Goal: Task Accomplishment & Management: Use online tool/utility

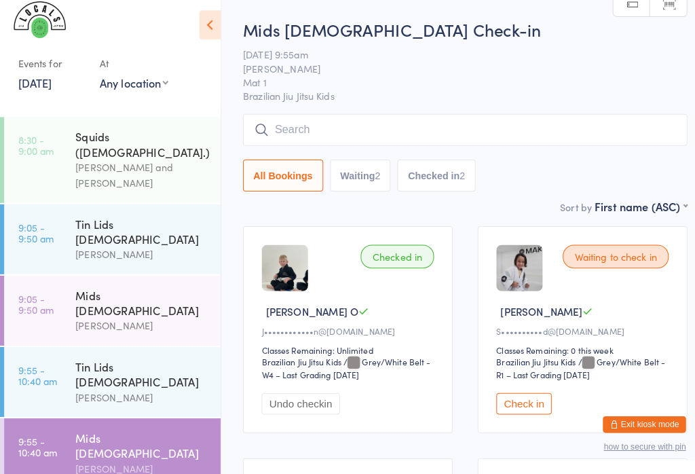
scroll to position [17, 0]
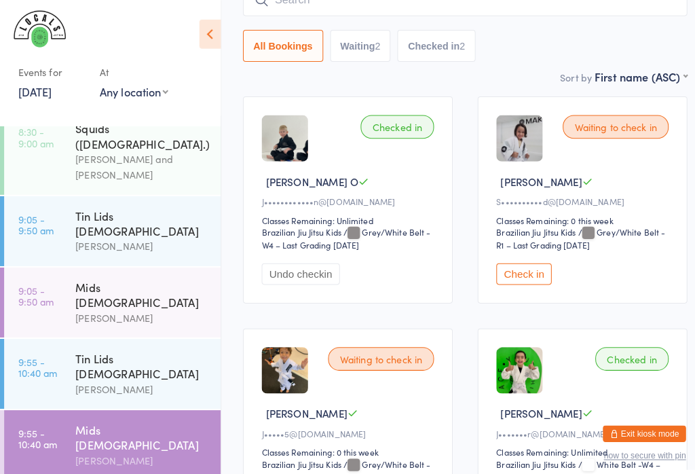
click at [518, 270] on button "Check in" at bounding box center [513, 268] width 54 height 21
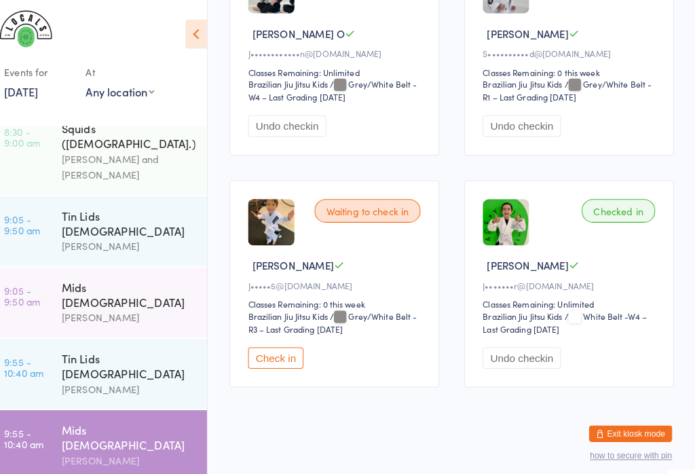
scroll to position [291, 0]
click at [281, 361] on button "Check in" at bounding box center [283, 350] width 54 height 21
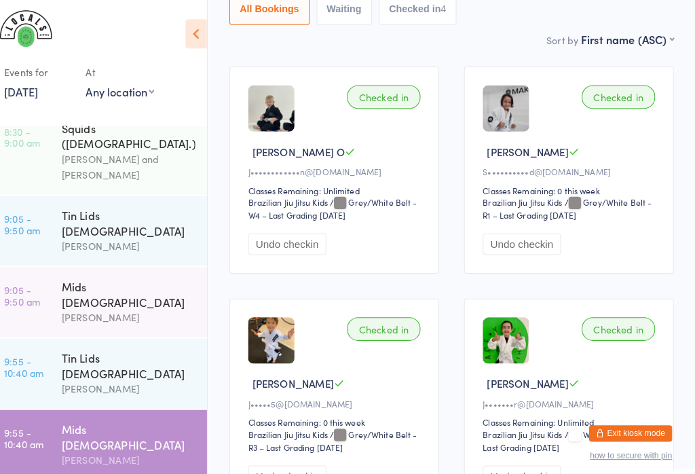
scroll to position [0, 0]
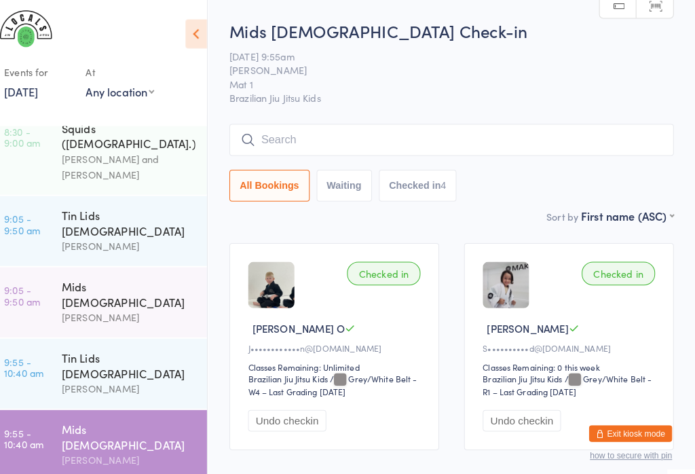
click at [376, 136] on input "search" at bounding box center [456, 136] width 436 height 31
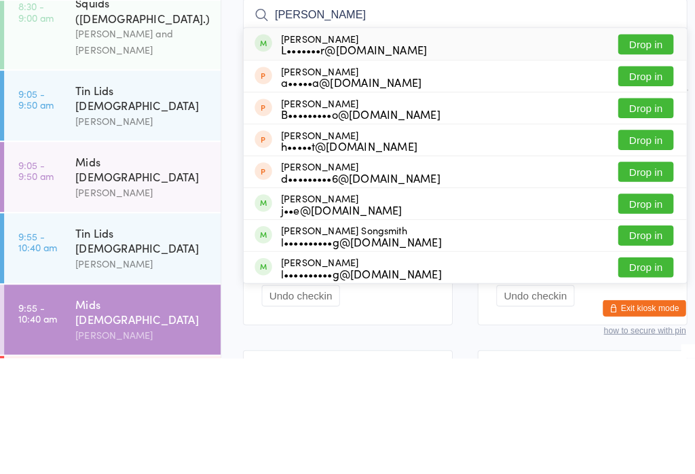
type input "[PERSON_NAME]"
click at [640, 156] on button "Drop in" at bounding box center [633, 166] width 54 height 20
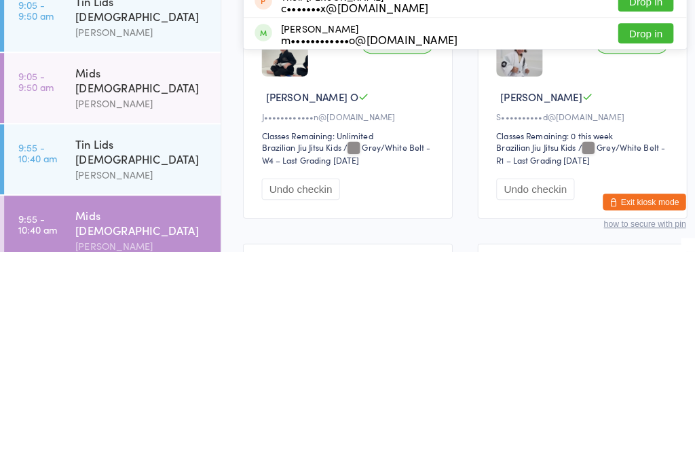
type input "theod"
click at [437, 244] on div "[PERSON_NAME] Hornos m••••••••••••o@[DOMAIN_NAME] Drop in" at bounding box center [456, 259] width 434 height 31
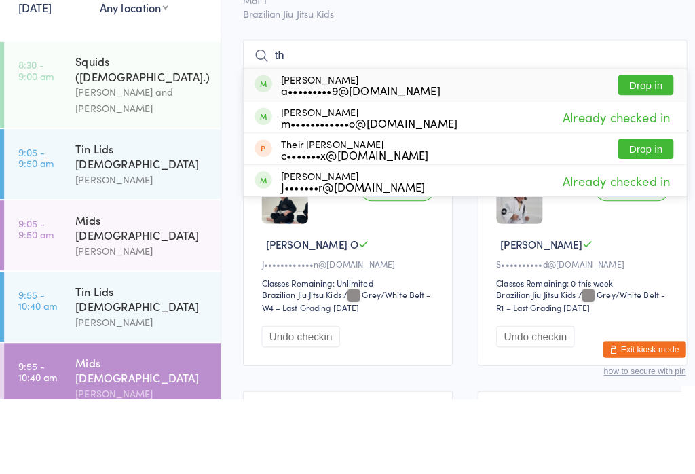
type input "t"
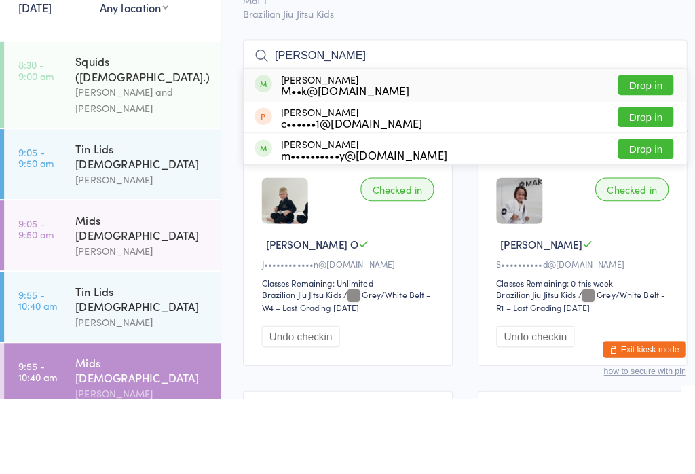
type input "[PERSON_NAME]"
click at [309, 155] on div "[PERSON_NAME] M••k@[DOMAIN_NAME]" at bounding box center [338, 166] width 126 height 22
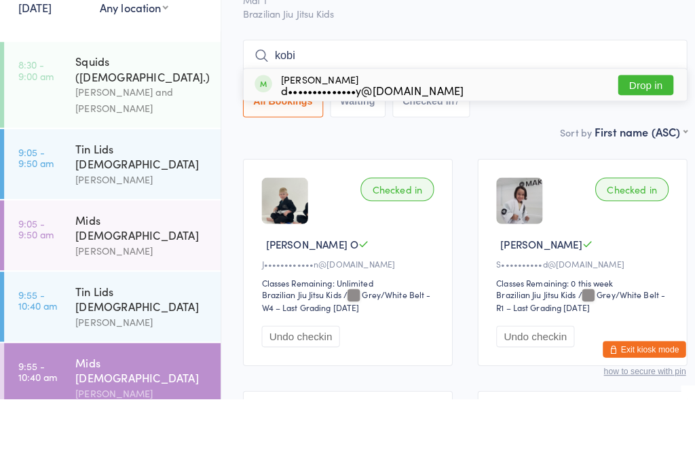
type input "kobi"
click at [298, 155] on div "[PERSON_NAME] d••••••••••••••y@[DOMAIN_NAME]" at bounding box center [364, 166] width 179 height 22
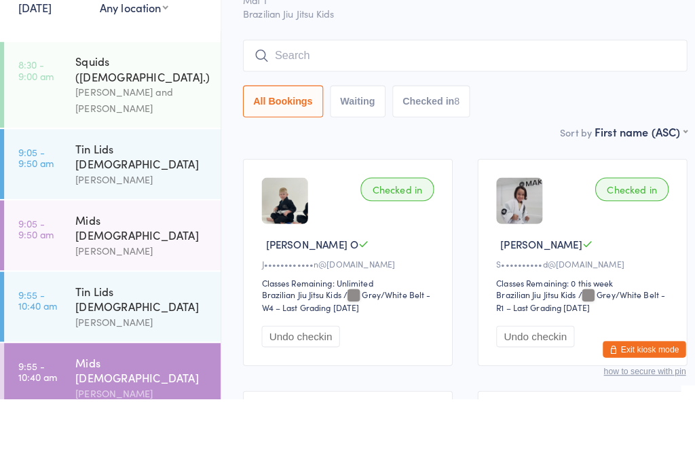
click at [315, 121] on input "search" at bounding box center [456, 136] width 436 height 31
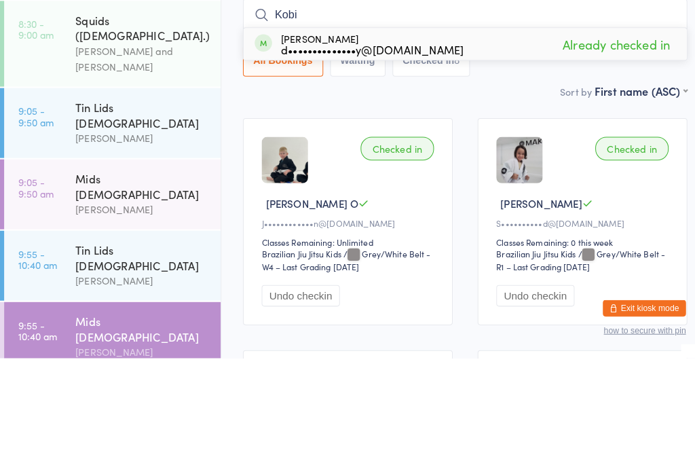
type input "Kobi"
click at [423, 150] on div "[PERSON_NAME] d••••••••••••••y@[DOMAIN_NAME] Already checked in" at bounding box center [456, 165] width 434 height 31
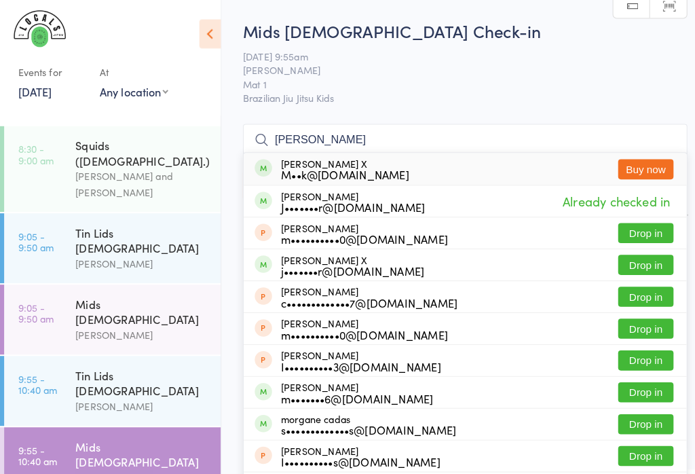
type input "[PERSON_NAME]"
click at [346, 161] on div "[PERSON_NAME] X M••k@[DOMAIN_NAME]" at bounding box center [338, 166] width 126 height 22
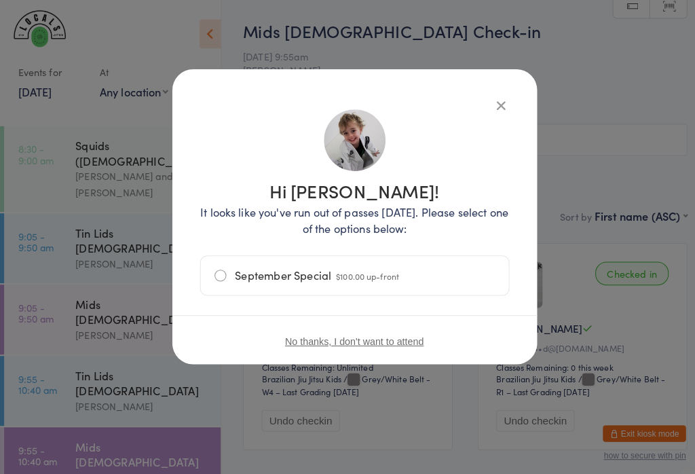
click at [361, 336] on button "No thanks, I don't want to attend" at bounding box center [348, 334] width 136 height 11
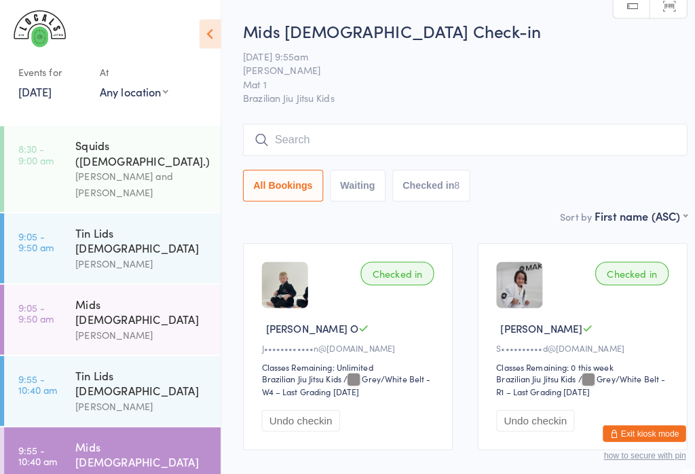
click at [31, 366] on time "9:55 - 10:40 am" at bounding box center [37, 377] width 39 height 22
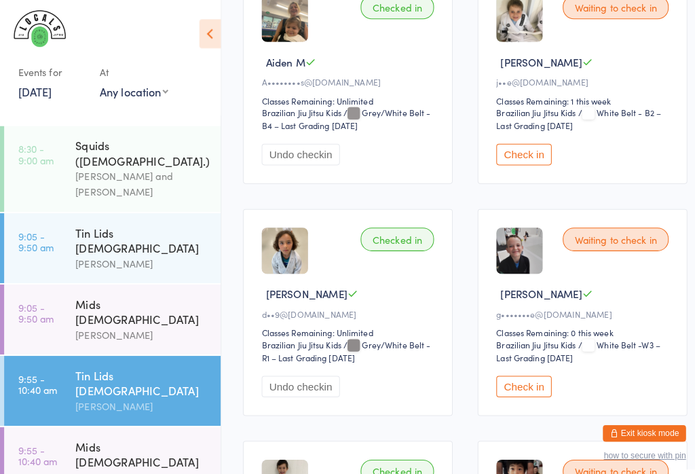
scroll to position [261, 0]
click at [514, 389] on button "Check in" at bounding box center [513, 378] width 54 height 21
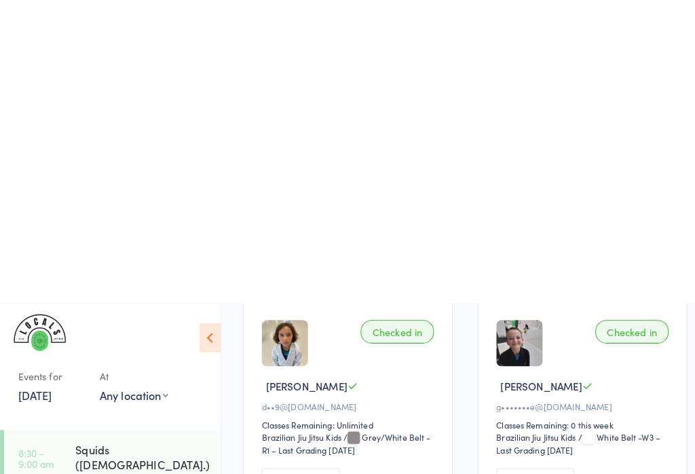
scroll to position [54, 0]
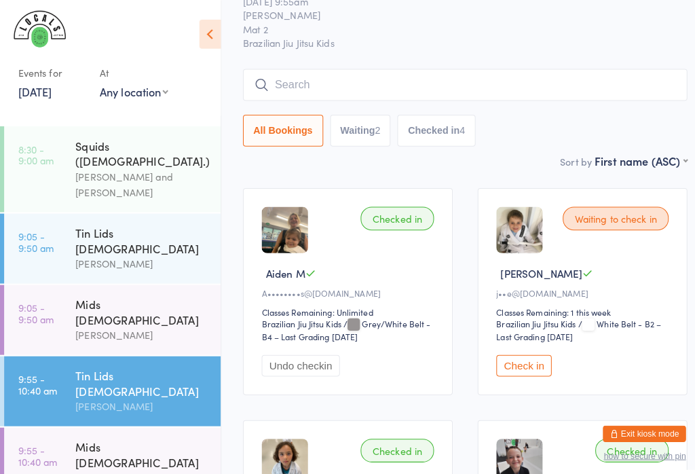
click at [169, 220] on div "Tin Lids [DEMOGRAPHIC_DATA]" at bounding box center [139, 235] width 131 height 30
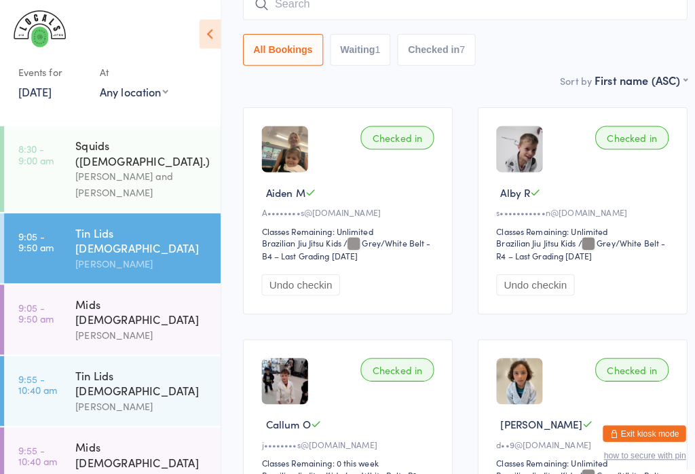
scroll to position [123, 0]
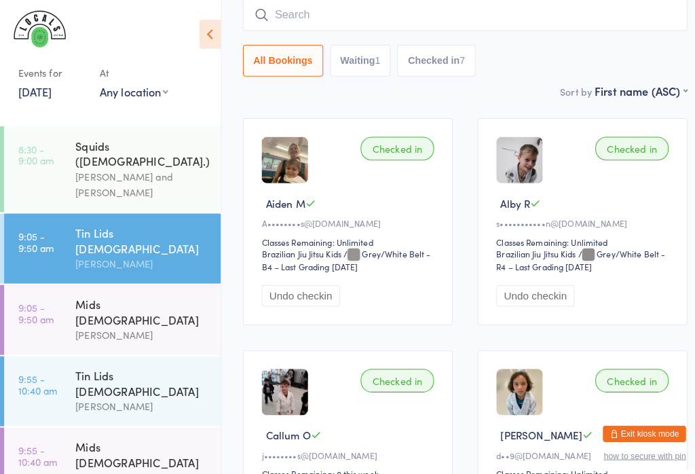
click at [131, 290] on div "Mids [DEMOGRAPHIC_DATA]" at bounding box center [139, 305] width 131 height 30
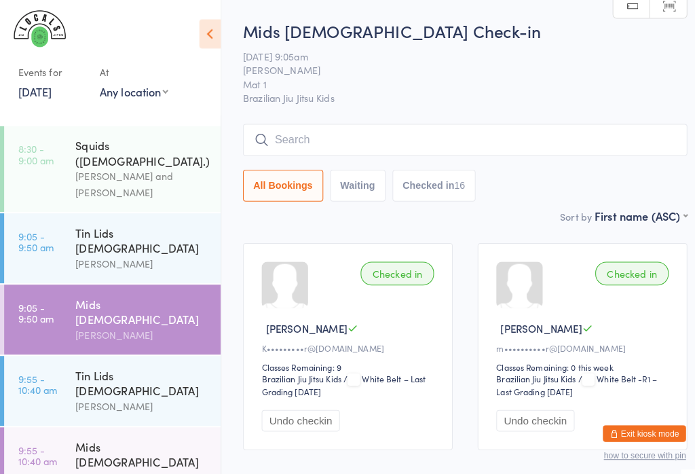
click at [360, 149] on input "search" at bounding box center [456, 136] width 436 height 31
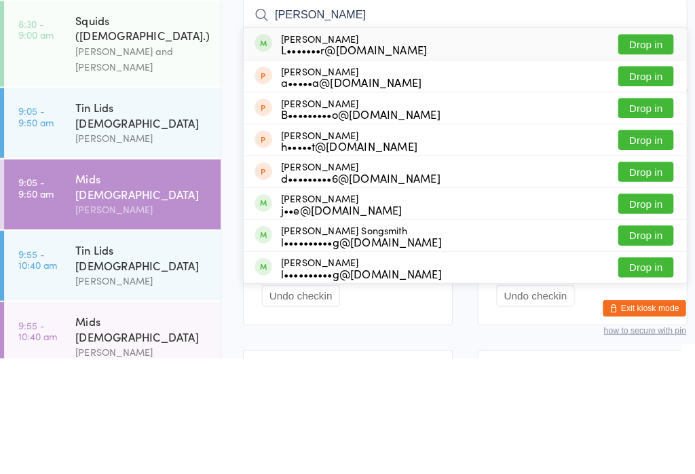
type input "[PERSON_NAME]"
click at [632, 156] on button "Drop in" at bounding box center [633, 166] width 54 height 20
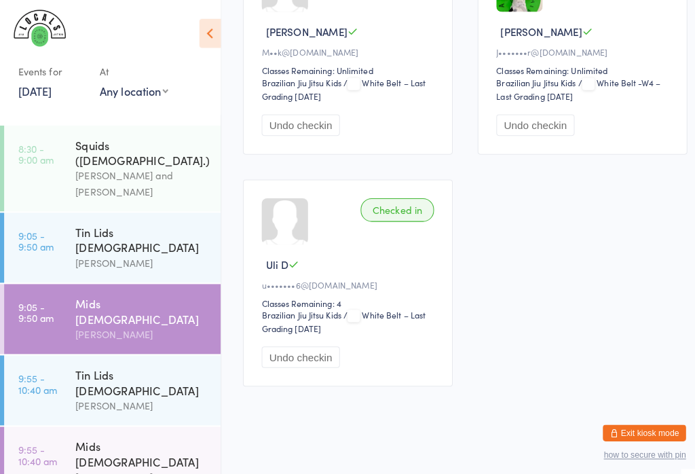
scroll to position [1917, 0]
click at [157, 360] on div "Tin Lids [DEMOGRAPHIC_DATA]" at bounding box center [139, 375] width 131 height 30
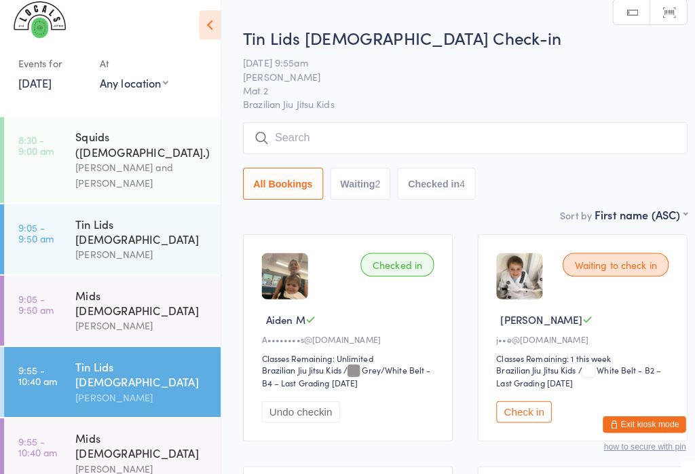
click at [474, 133] on input "search" at bounding box center [456, 143] width 436 height 31
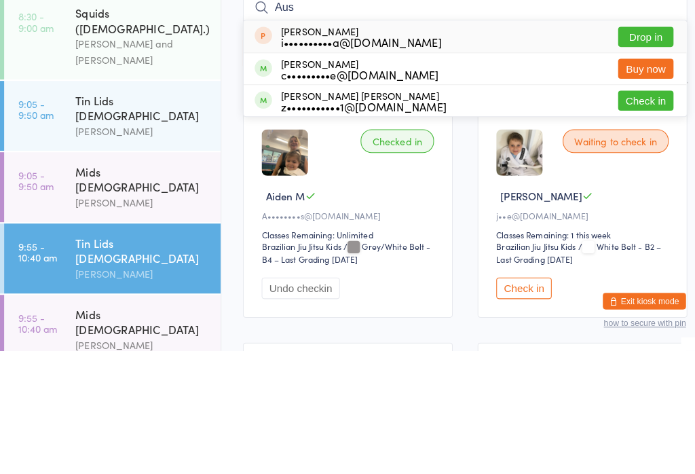
type input "Aus"
click at [645, 218] on button "Check in" at bounding box center [633, 228] width 54 height 20
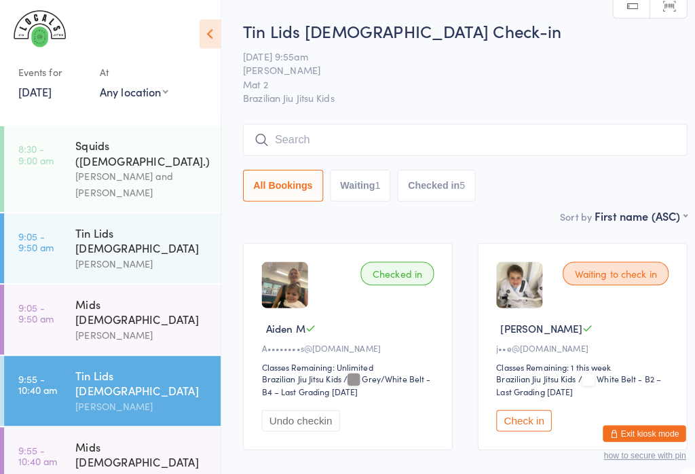
click at [358, 132] on input "search" at bounding box center [456, 136] width 436 height 31
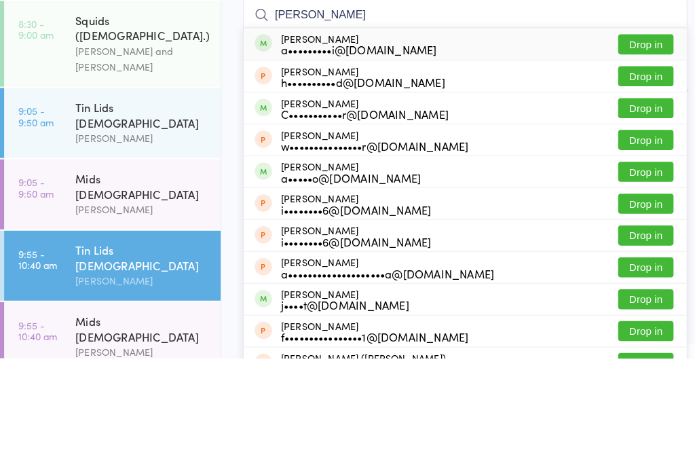
type input "[PERSON_NAME]"
click at [636, 156] on button "Drop in" at bounding box center [633, 166] width 54 height 20
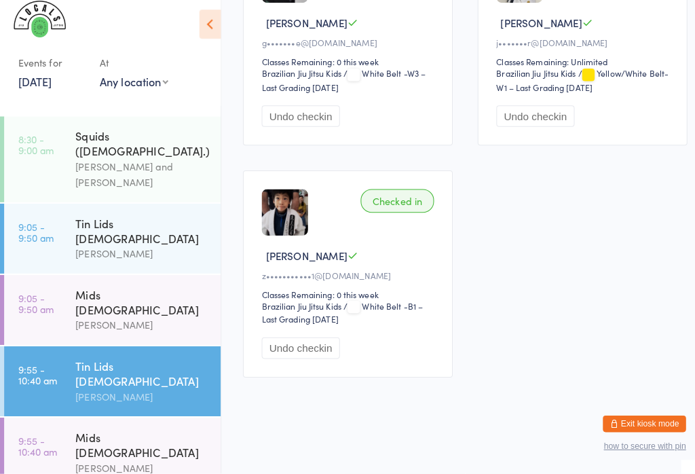
scroll to position [41, 0]
